Goal: Entertainment & Leisure: Consume media (video, audio)

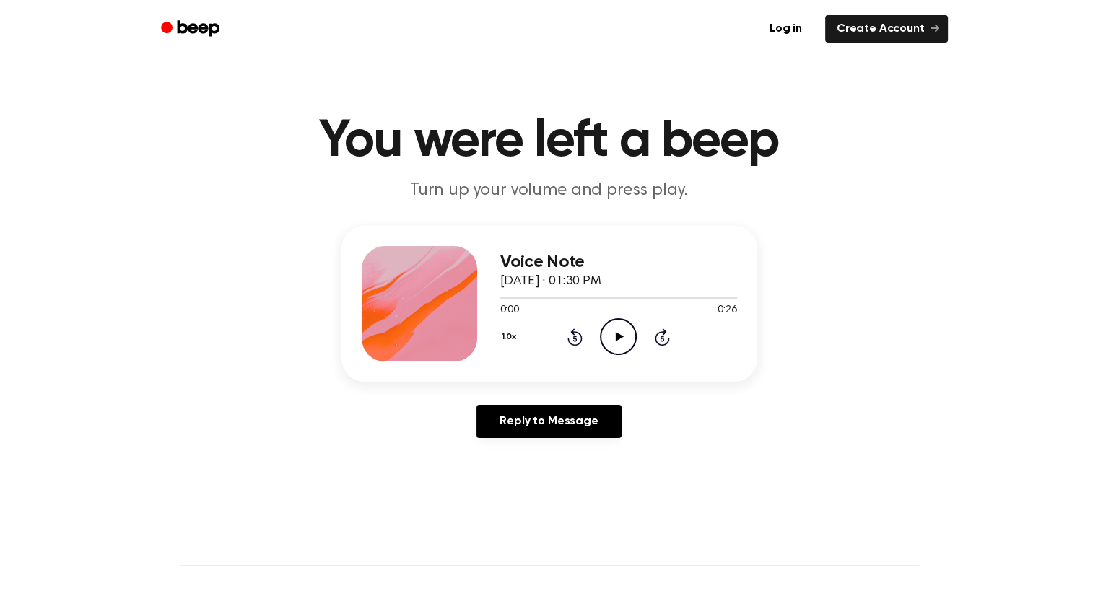
click at [612, 331] on icon "Play Audio" at bounding box center [618, 336] width 37 height 37
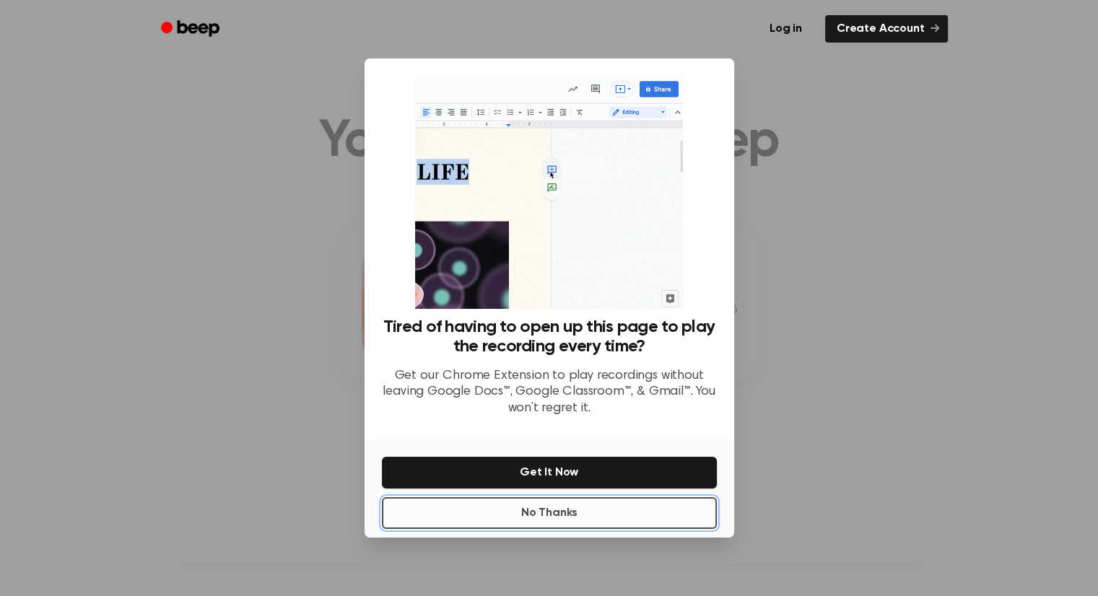
click at [552, 514] on button "No Thanks" at bounding box center [549, 513] width 335 height 32
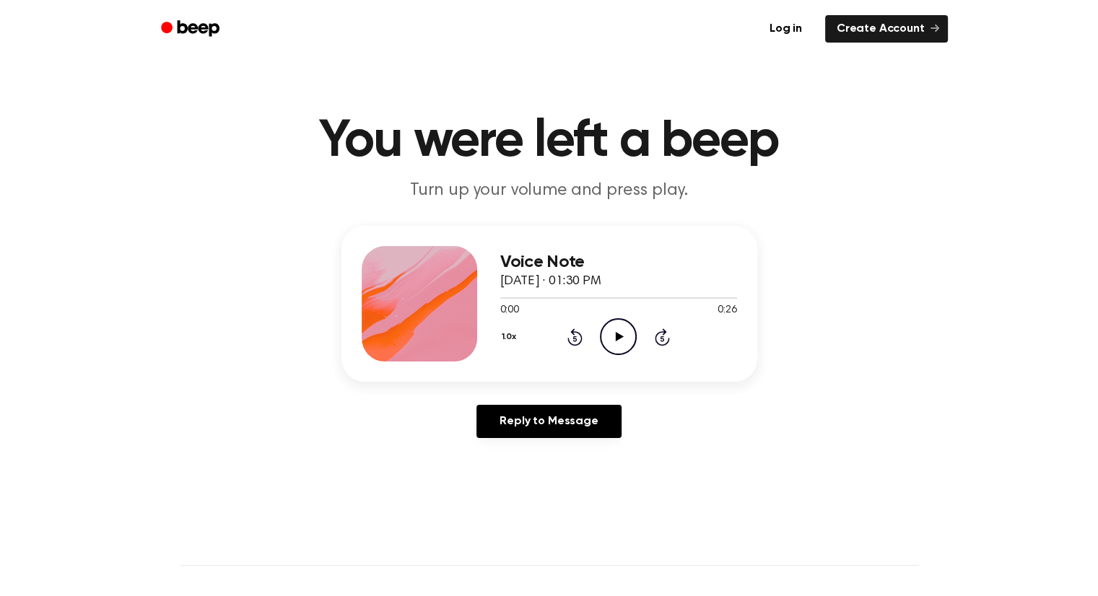
click at [618, 342] on icon "Play Audio" at bounding box center [618, 336] width 37 height 37
